Goal: Task Accomplishment & Management: Use online tool/utility

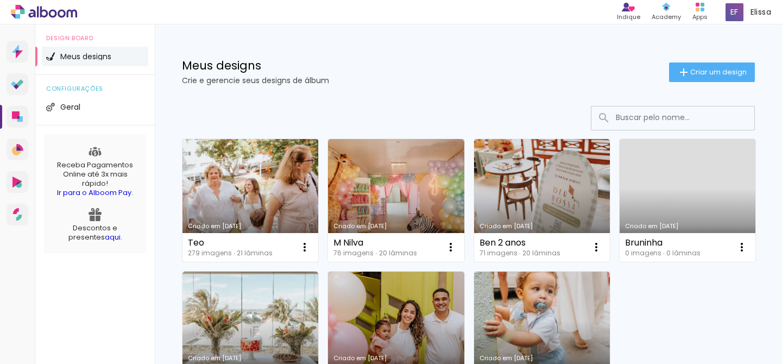
click at [253, 200] on link "Criado em [DATE]" at bounding box center [251, 200] width 136 height 123
